Goal: Task Accomplishment & Management: Complete application form

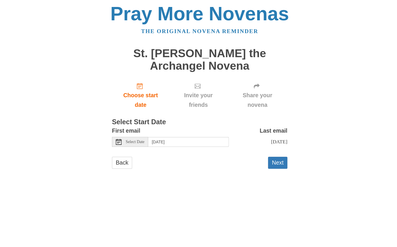
click at [211, 182] on div "Pray More Novenas The original novena reminder St. [PERSON_NAME] the Archangel …" at bounding box center [198, 93] width 340 height 186
click at [218, 171] on div "Back Next" at bounding box center [198, 165] width 174 height 17
click at [119, 158] on link "Back" at bounding box center [121, 163] width 20 height 12
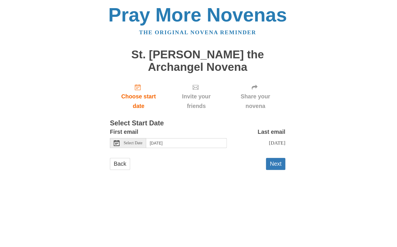
click at [274, 159] on button "Next" at bounding box center [275, 163] width 19 height 12
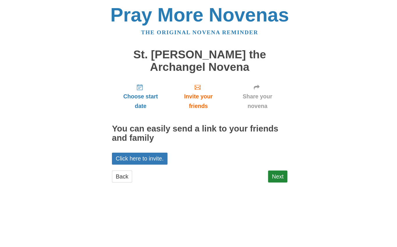
click at [278, 172] on link "Next" at bounding box center [275, 176] width 19 height 12
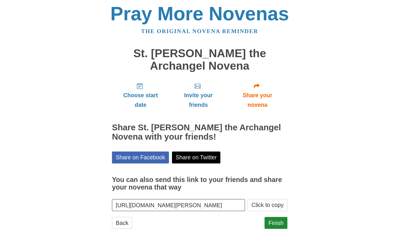
click at [273, 217] on link "Finish" at bounding box center [274, 223] width 23 height 12
